Goal: Information Seeking & Learning: Find specific fact

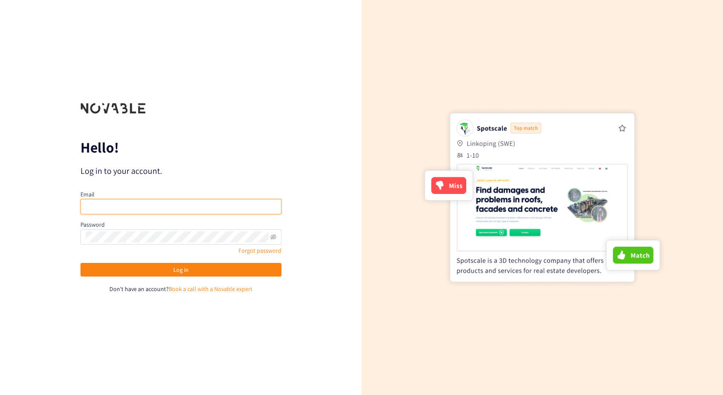
click at [190, 210] on input "email" at bounding box center [180, 206] width 201 height 15
type input "[PERSON_NAME][EMAIL_ADDRESS][PERSON_NAME][DOMAIN_NAME]"
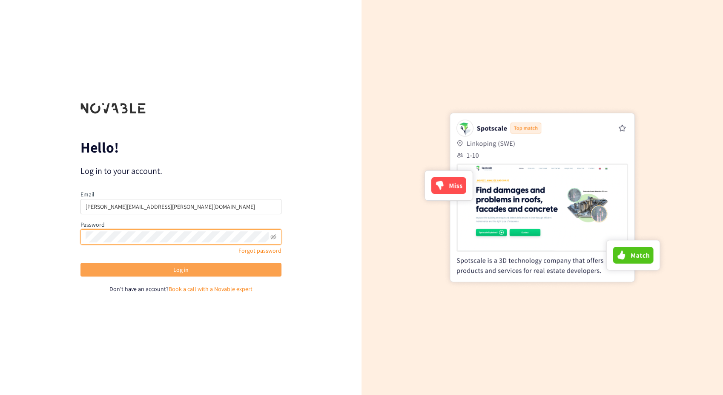
click at [146, 268] on button "Log in" at bounding box center [180, 270] width 201 height 14
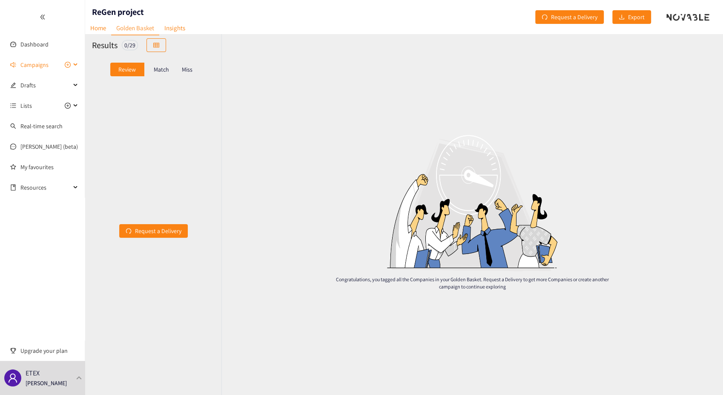
click at [74, 65] on div "Campaigns" at bounding box center [42, 64] width 85 height 17
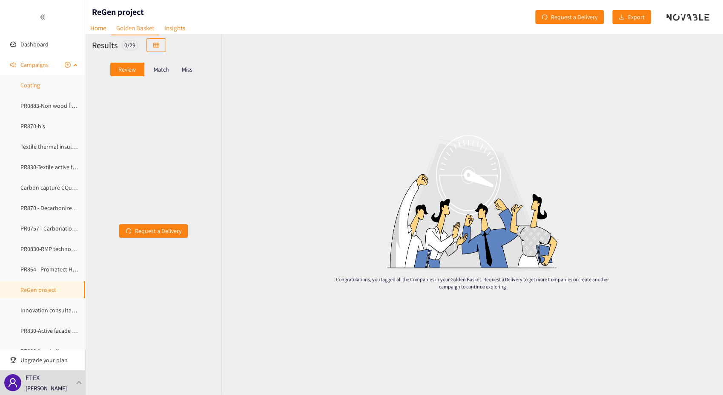
click at [34, 87] on link "Coating" at bounding box center [30, 85] width 20 height 8
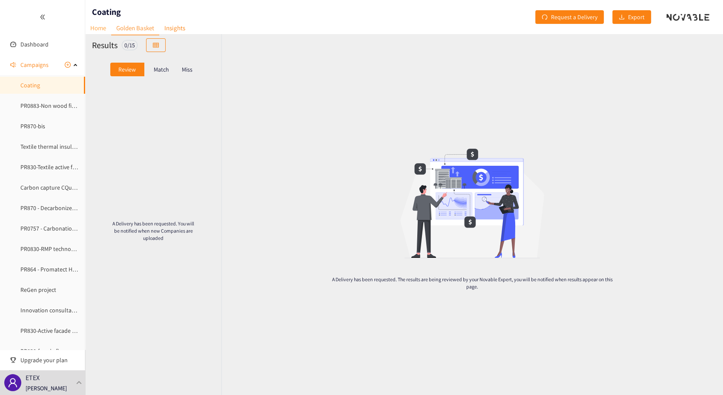
click at [95, 27] on link "Home" at bounding box center [98, 27] width 26 height 13
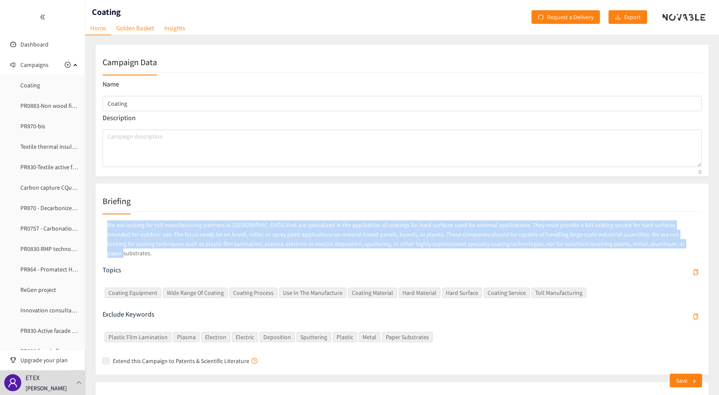
drag, startPoint x: 109, startPoint y: 225, endPoint x: 626, endPoint y: 241, distance: 517.0
click at [626, 241] on p "We are looking for toll manufacturing partners in [GEOGRAPHIC_DATA] that are sp…" at bounding box center [402, 238] width 599 height 41
copy p "We are looking for toll manufacturing partners in [GEOGRAPHIC_DATA] that are sp…"
